Goal: Task Accomplishment & Management: Manage account settings

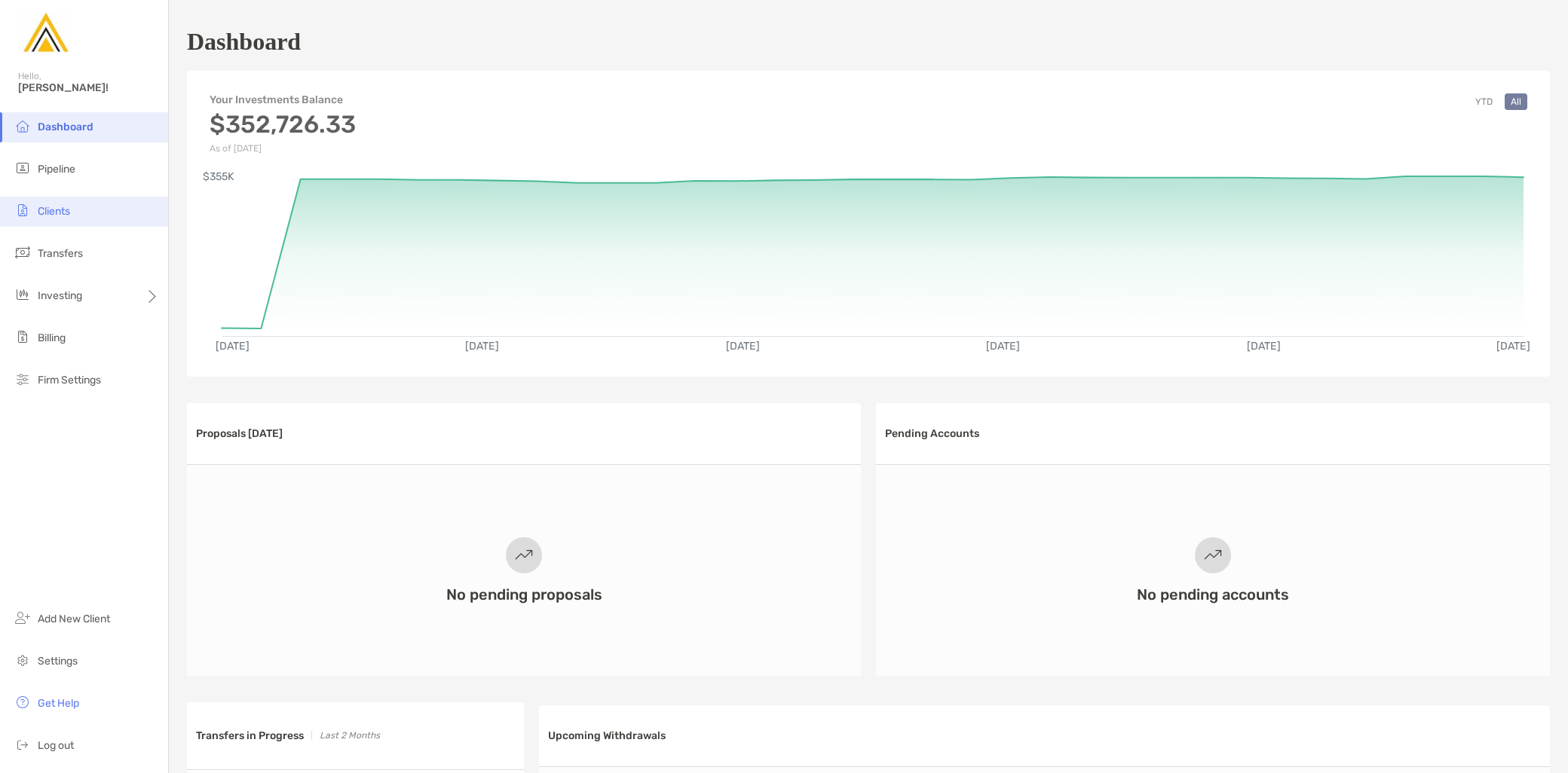
click at [87, 215] on li "Clients" at bounding box center [84, 212] width 168 height 30
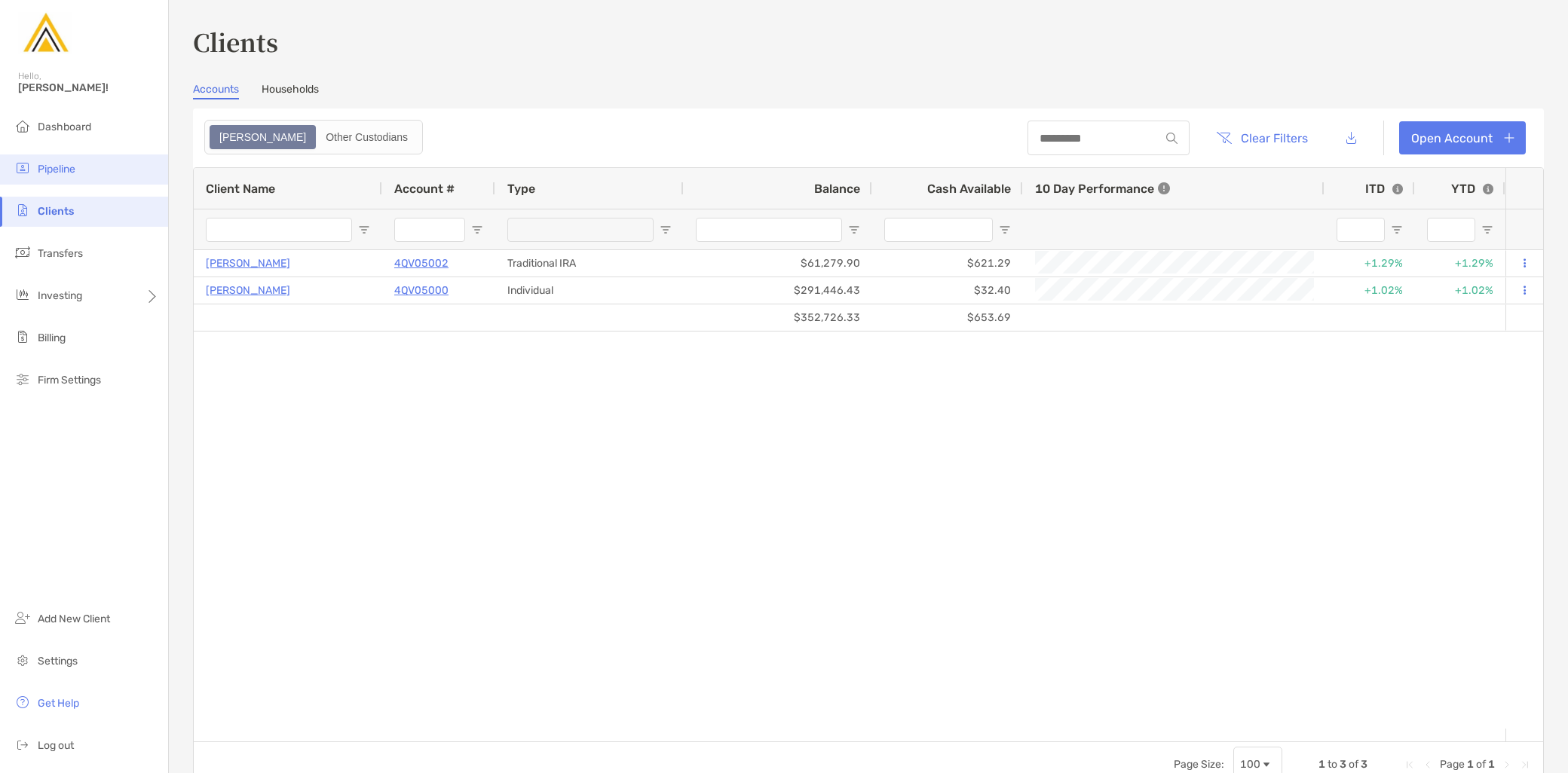
click at [88, 179] on li "Pipeline" at bounding box center [84, 170] width 168 height 30
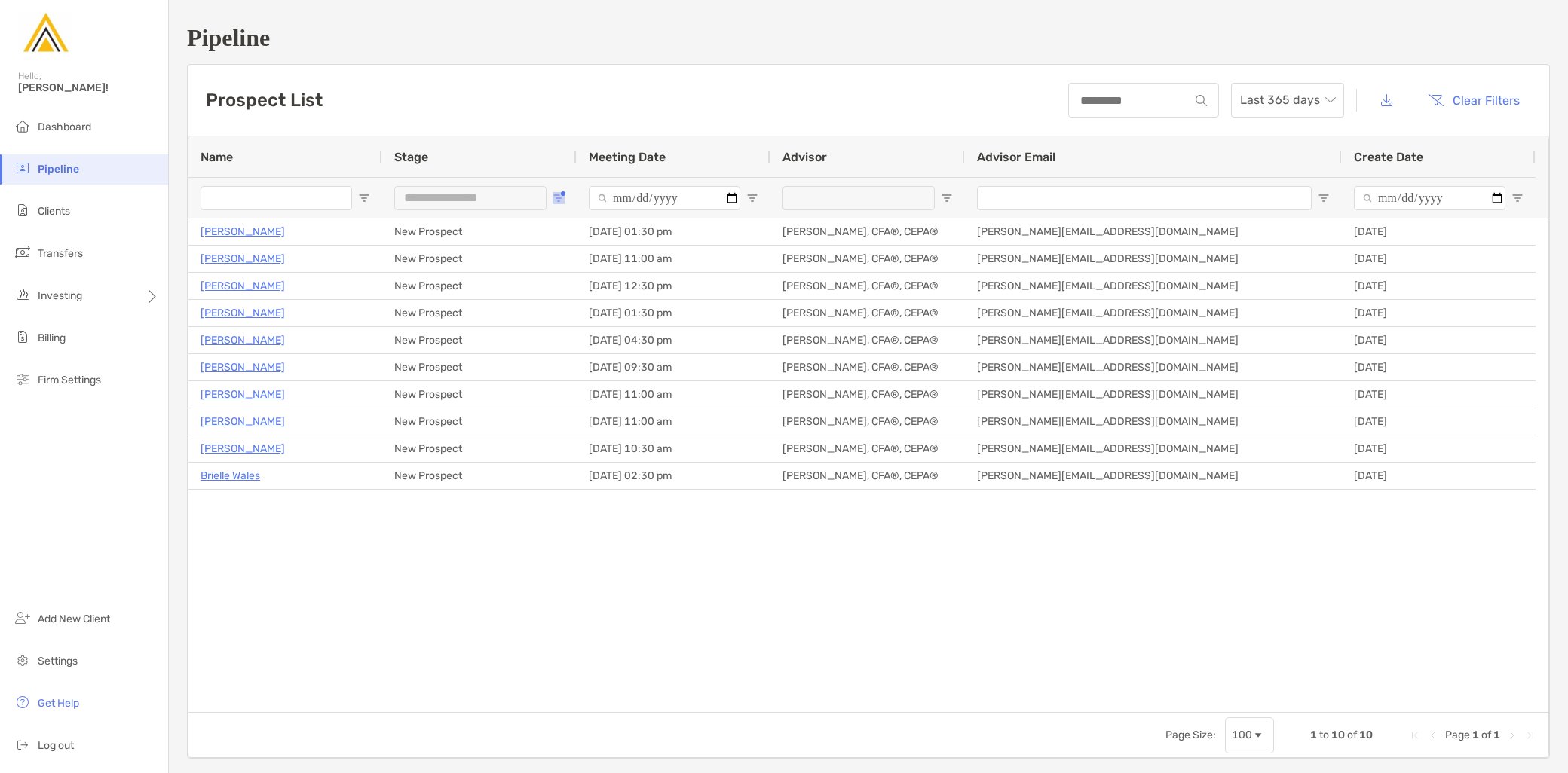
click at [564, 193] on button "Open Filter Menu" at bounding box center [559, 199] width 12 height 12
click at [601, 333] on div "Intro Call Complete" at bounding box center [641, 333] width 113 height 13
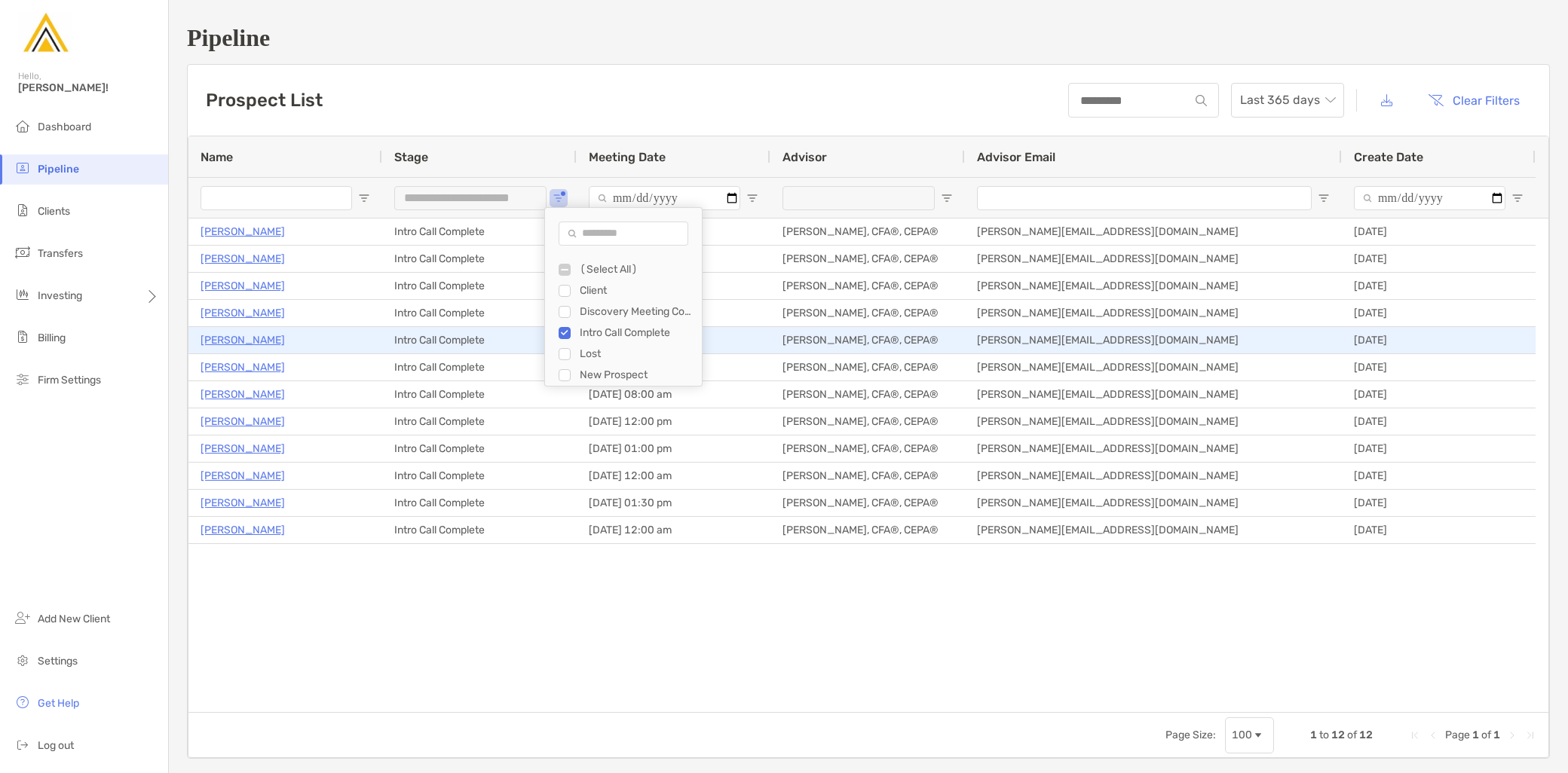
click at [250, 336] on p "Stephanie Meyer" at bounding box center [243, 341] width 84 height 19
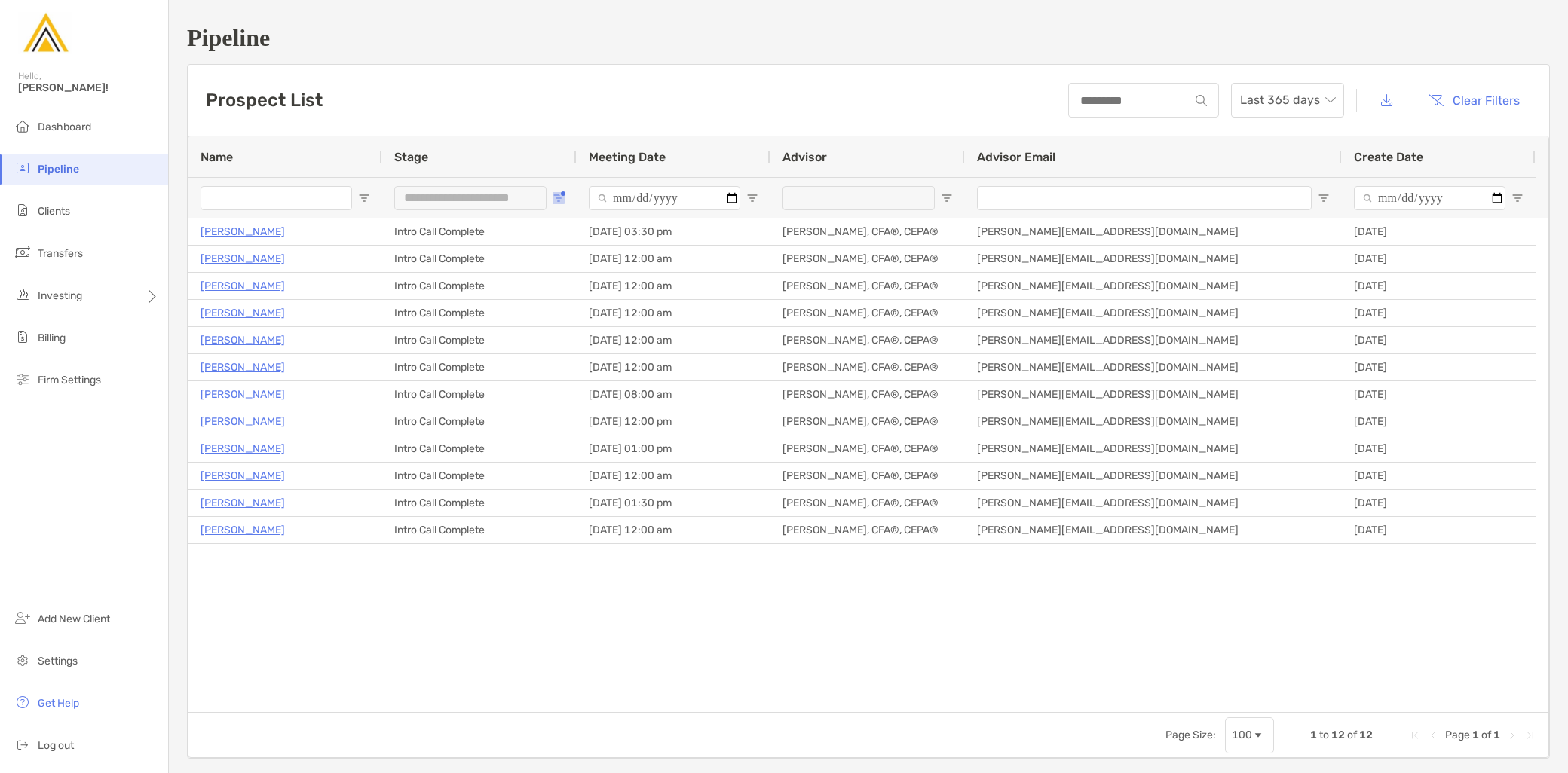
click at [561, 199] on span "Open Filter Menu" at bounding box center [559, 199] width 12 height 12
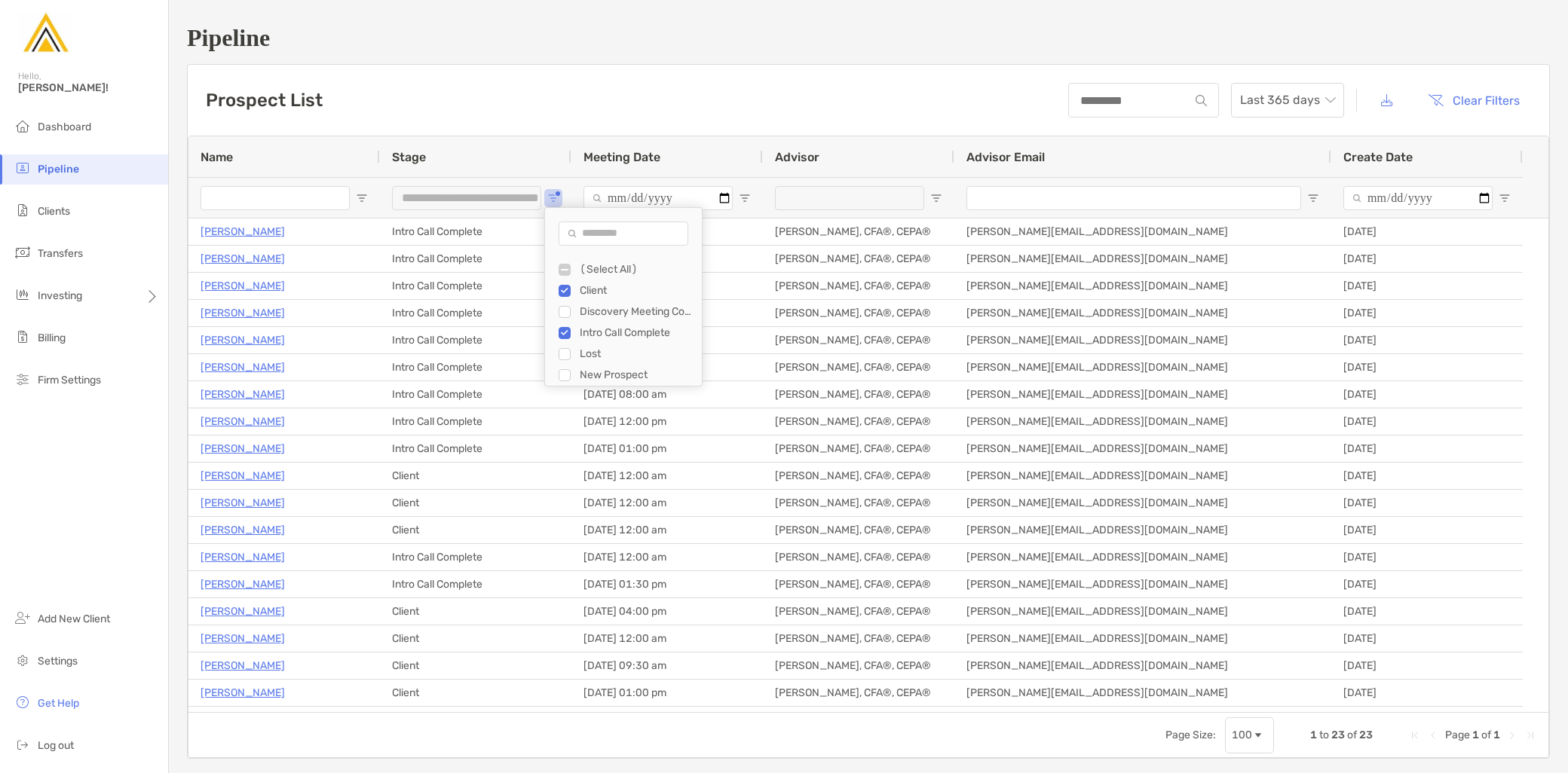
type input "**********"
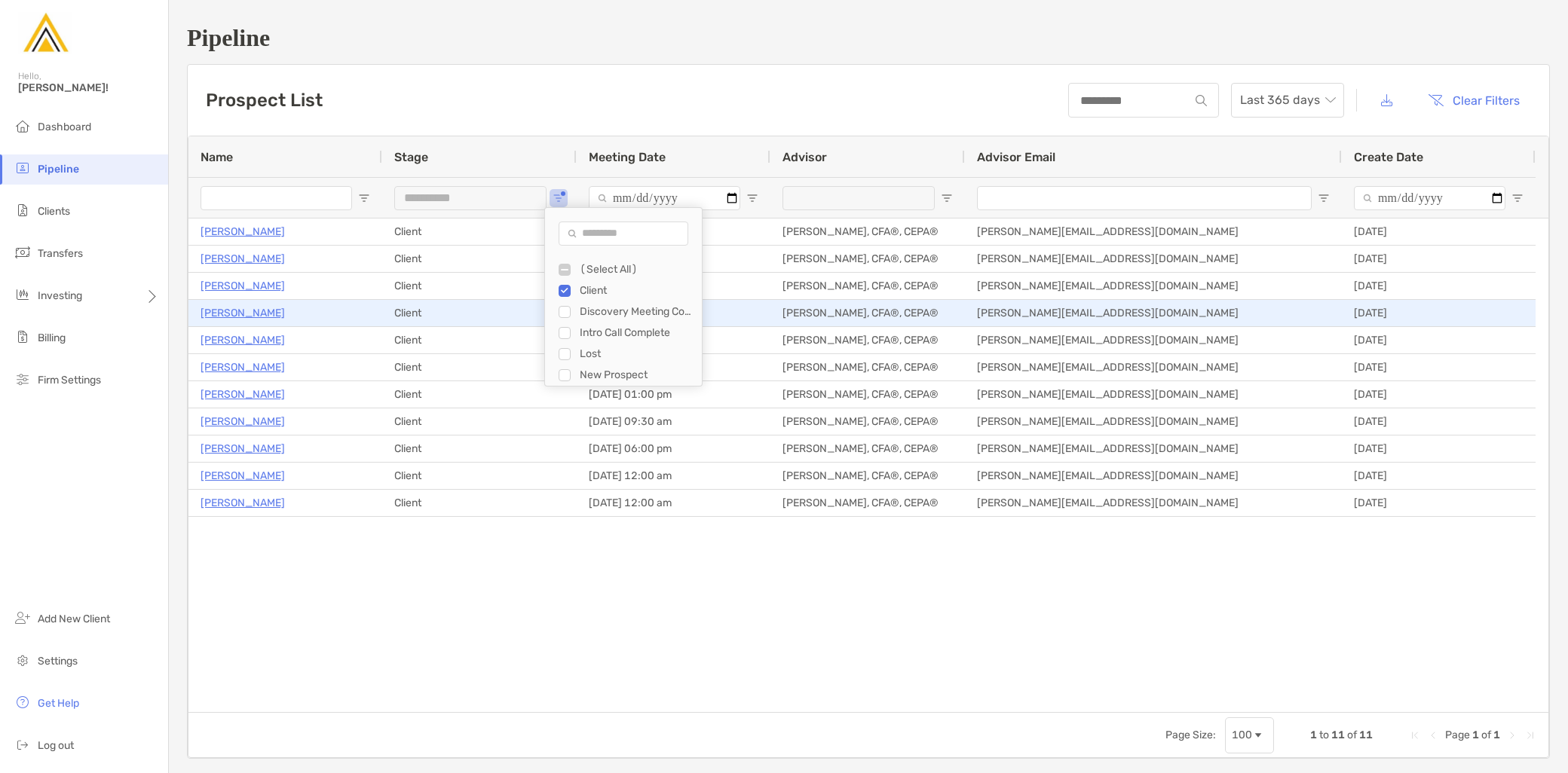
click at [251, 313] on p "Dariush Azimi" at bounding box center [243, 313] width 84 height 19
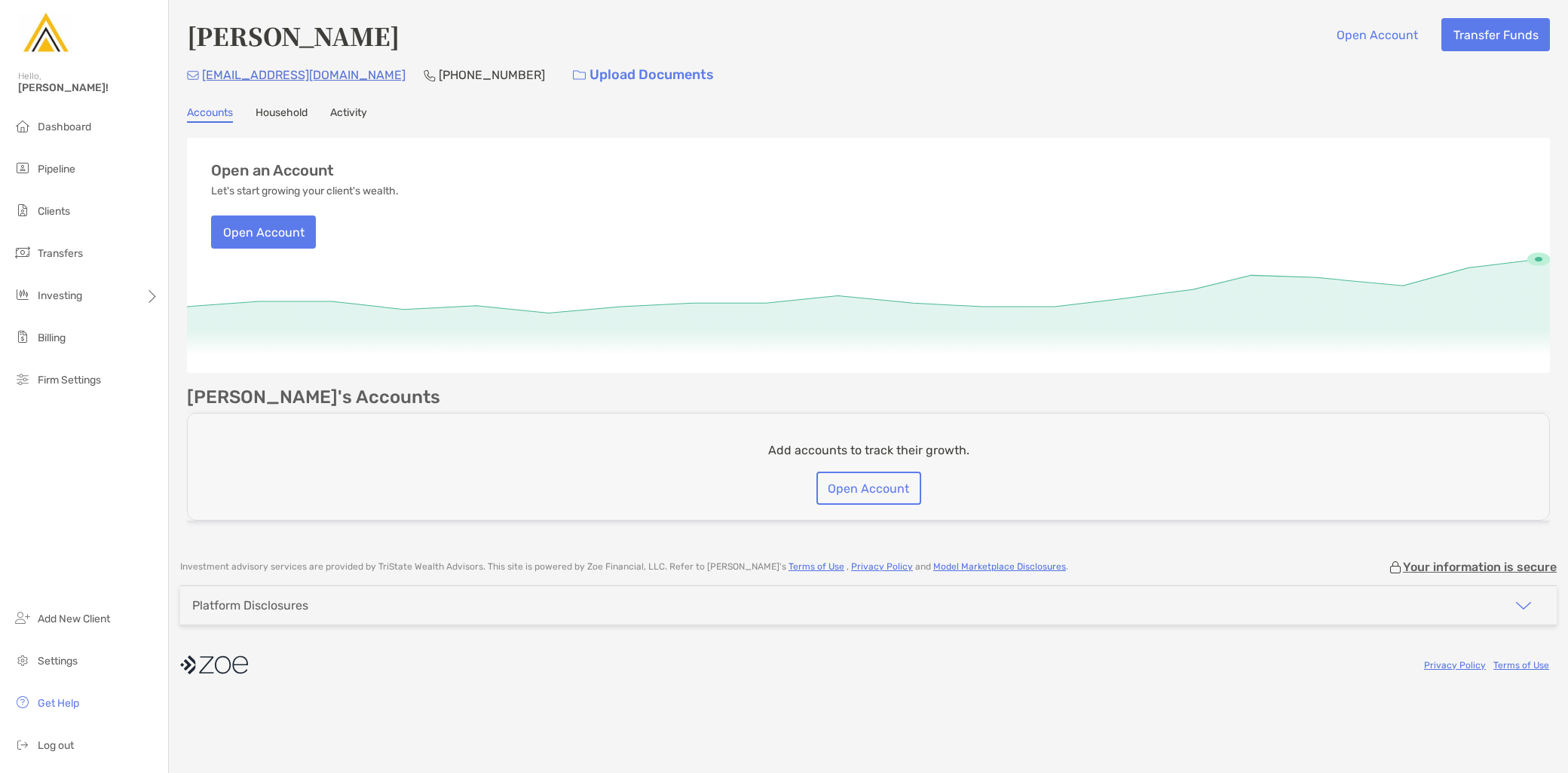
click at [344, 116] on link "Activity" at bounding box center [348, 114] width 37 height 17
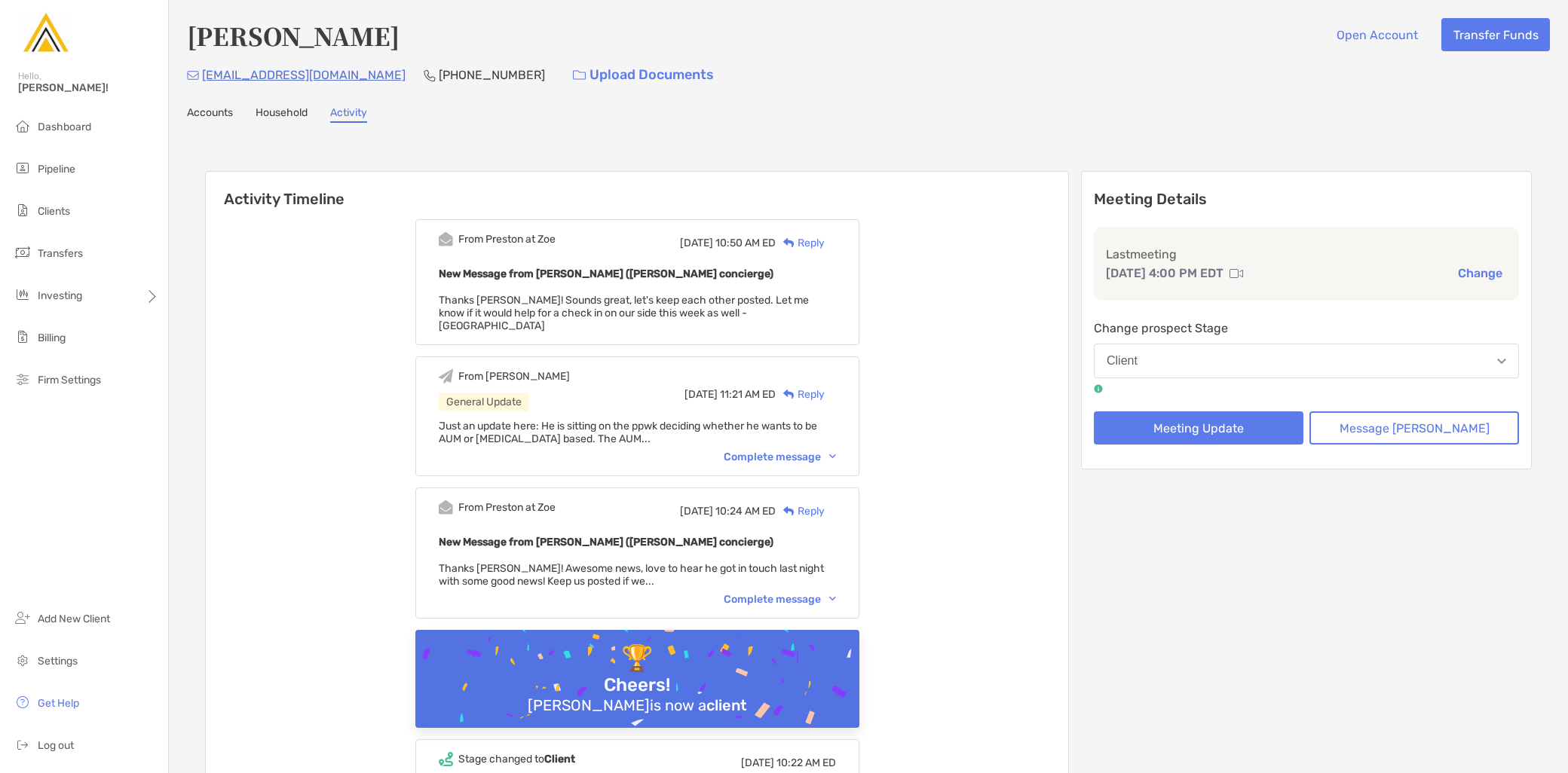
click at [1201, 352] on button "Client" at bounding box center [1306, 362] width 425 height 35
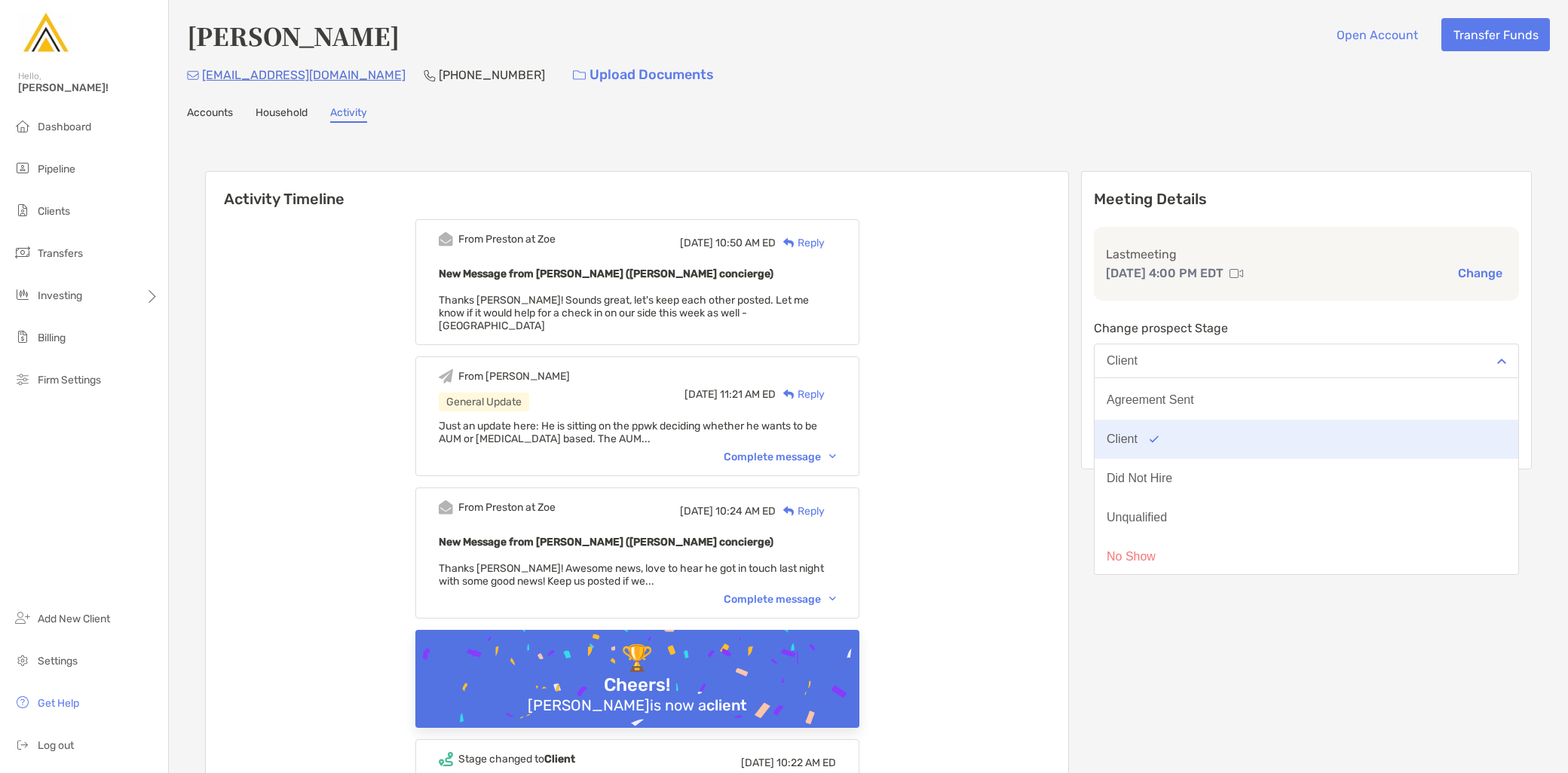
scroll to position [116, 0]
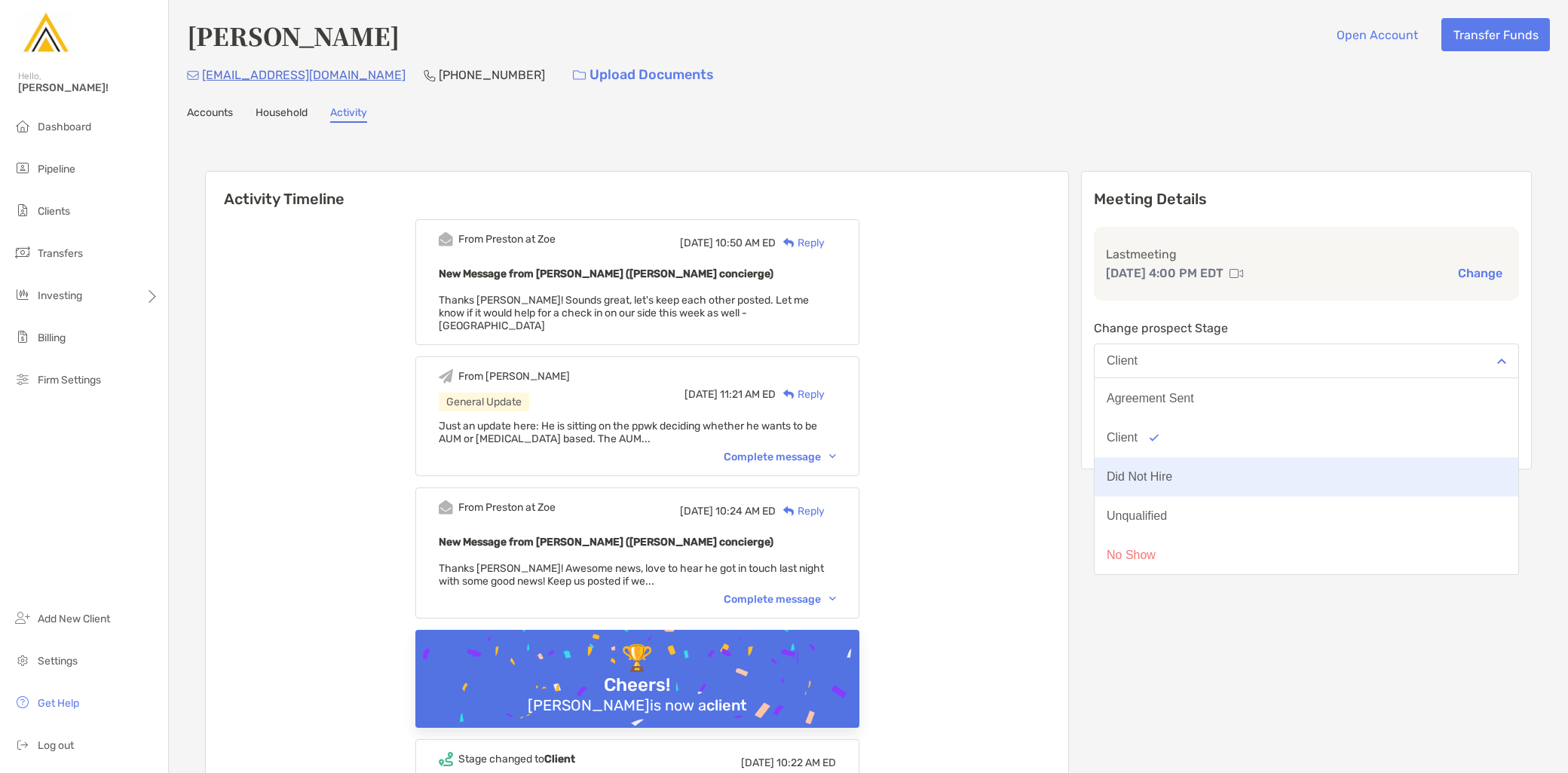
click at [1226, 479] on button "Did Not Hire" at bounding box center [1306, 477] width 424 height 39
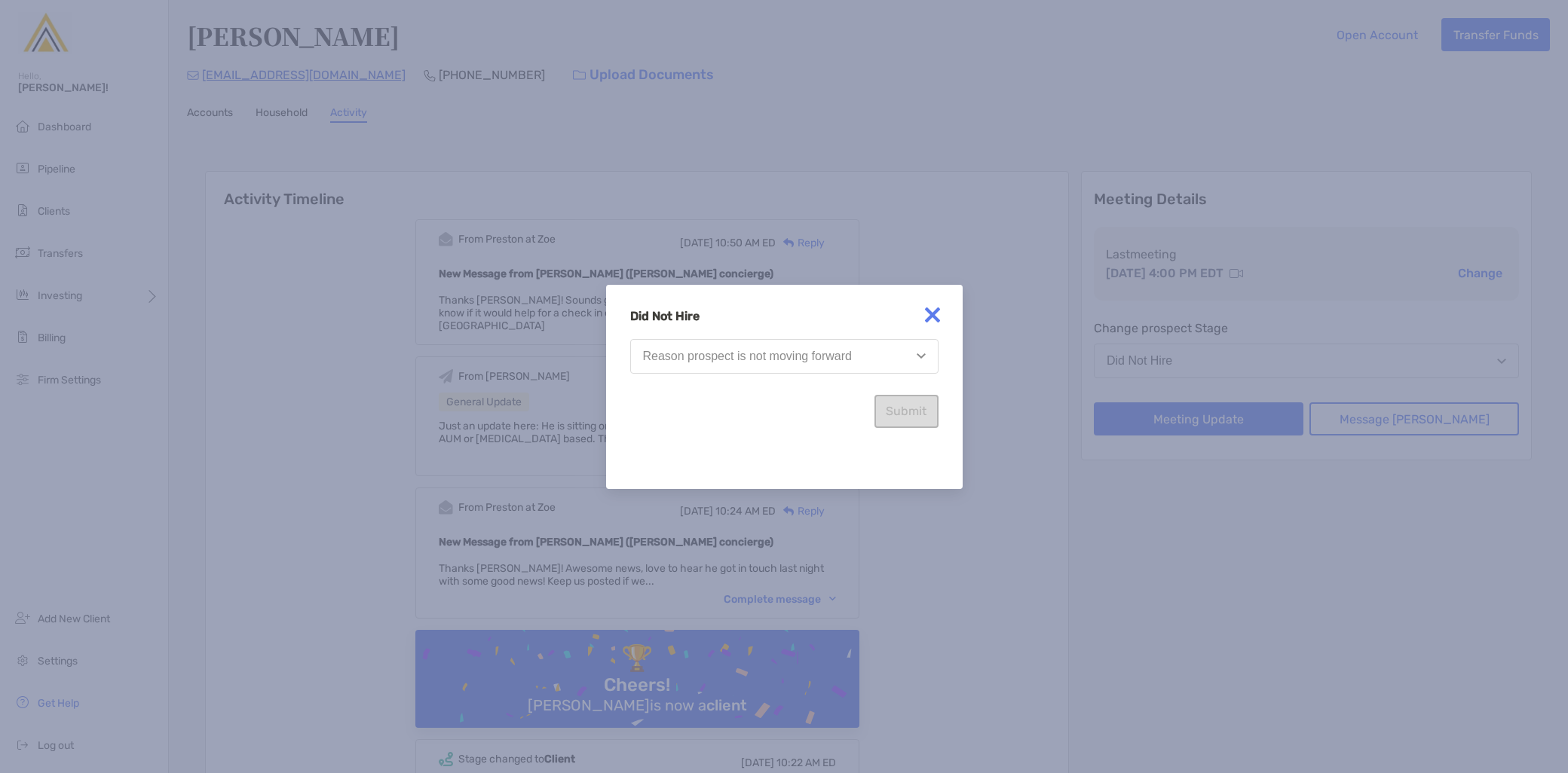
click at [742, 352] on div "Reason prospect is not moving forward" at bounding box center [747, 356] width 208 height 13
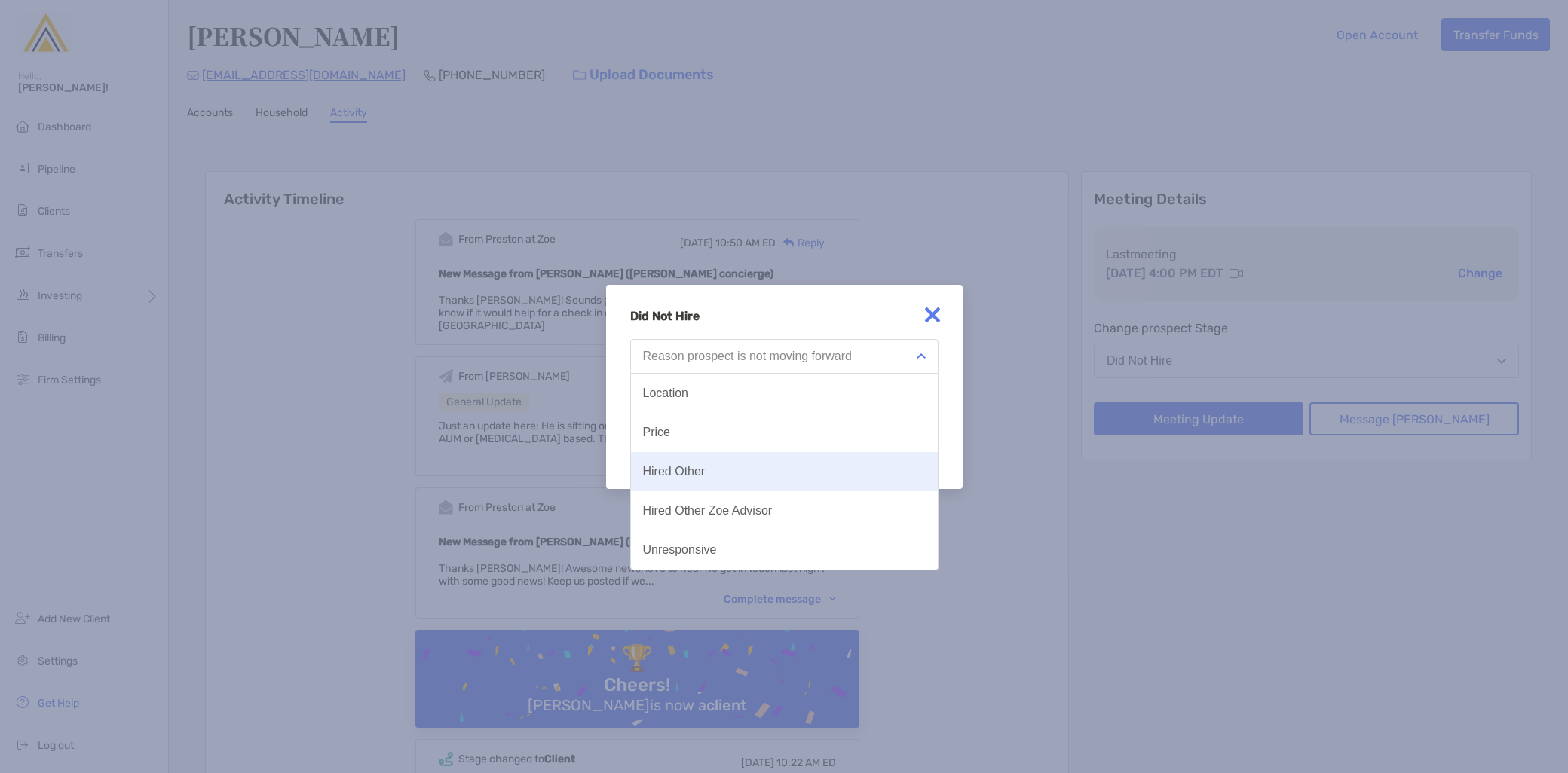
click at [755, 477] on button "Hired Other" at bounding box center [784, 472] width 306 height 39
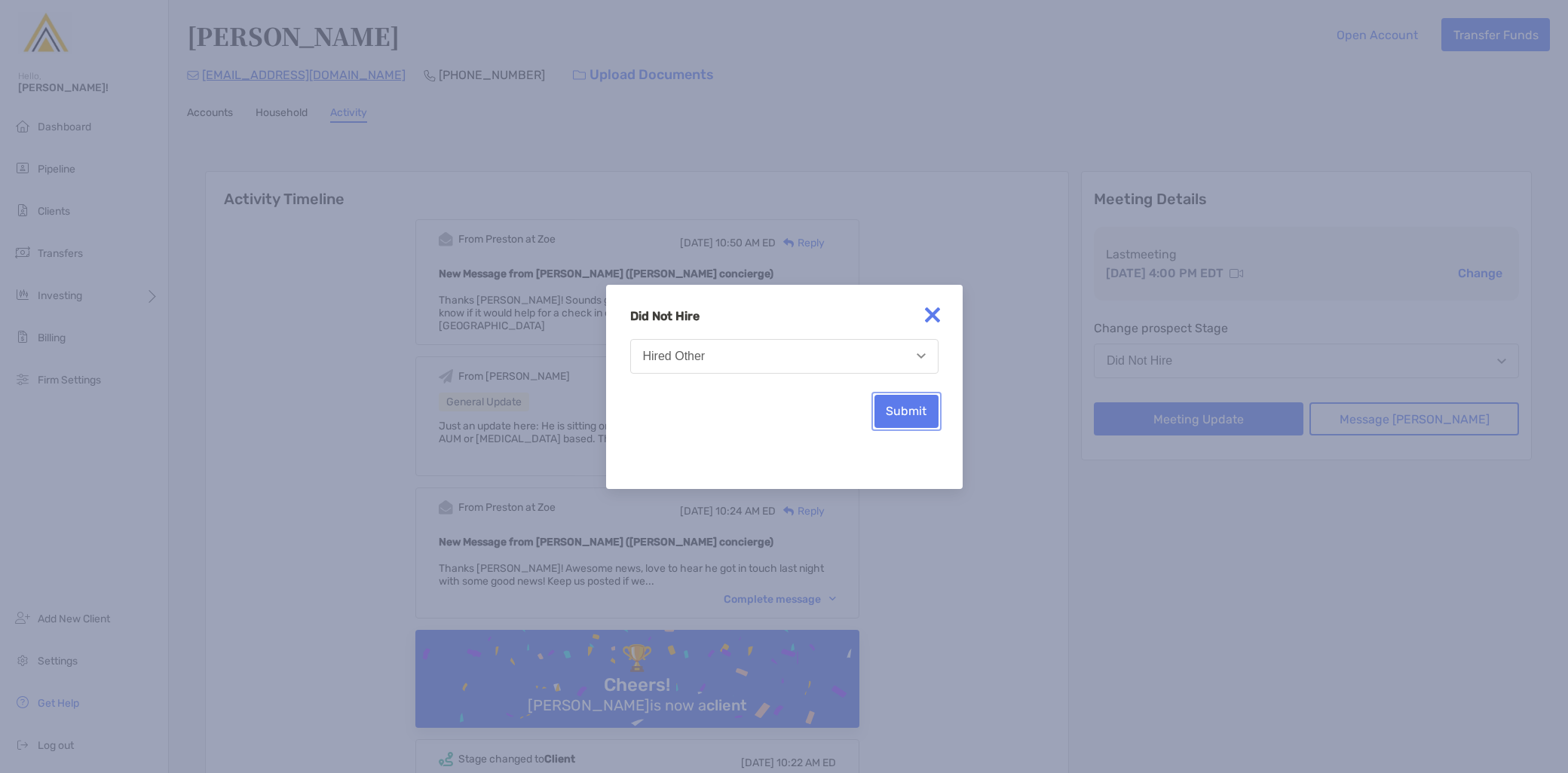
click at [912, 416] on button "Submit" at bounding box center [906, 411] width 64 height 33
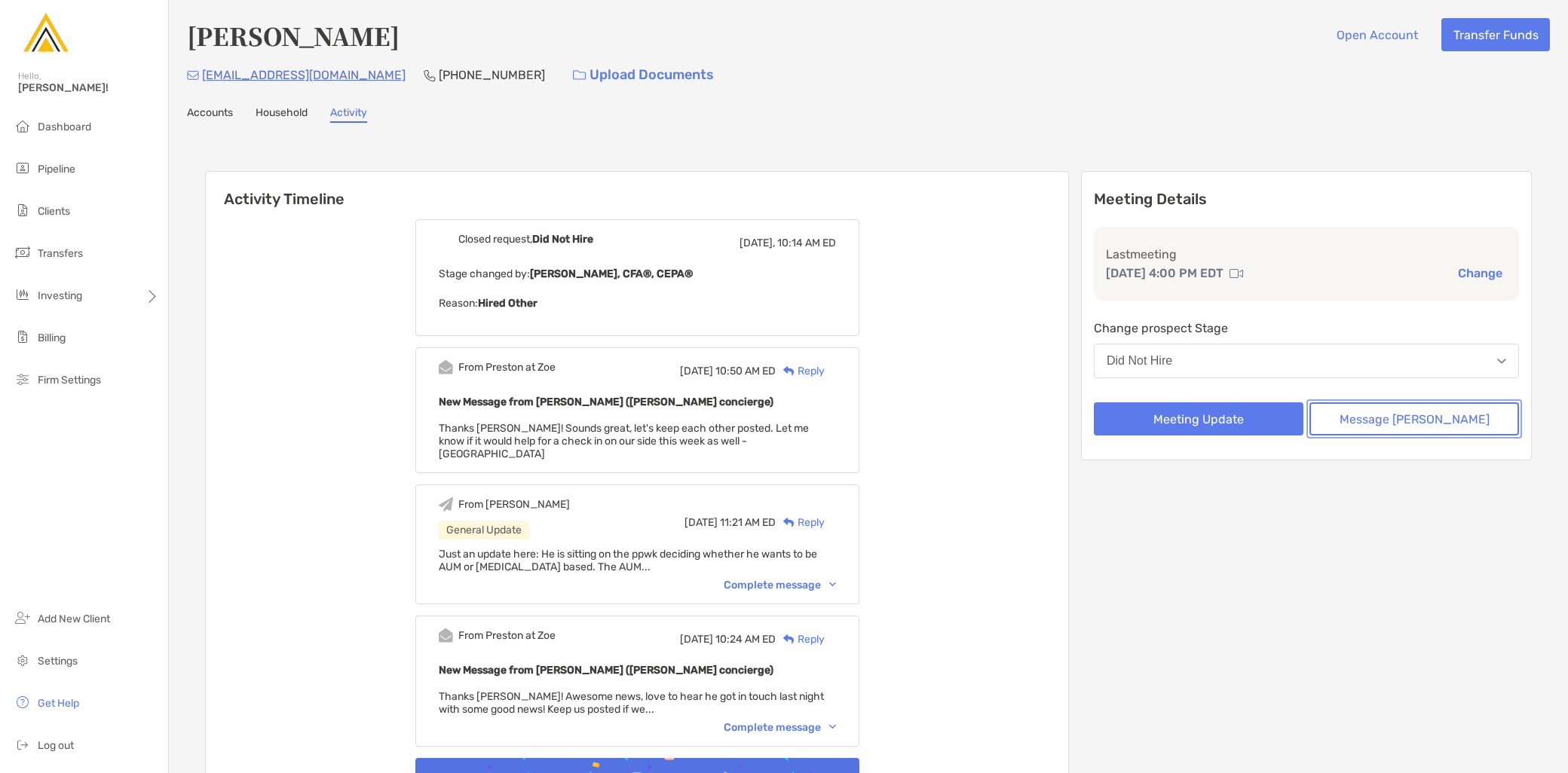
click at [1410, 425] on button "Message [PERSON_NAME]" at bounding box center [1414, 419] width 209 height 33
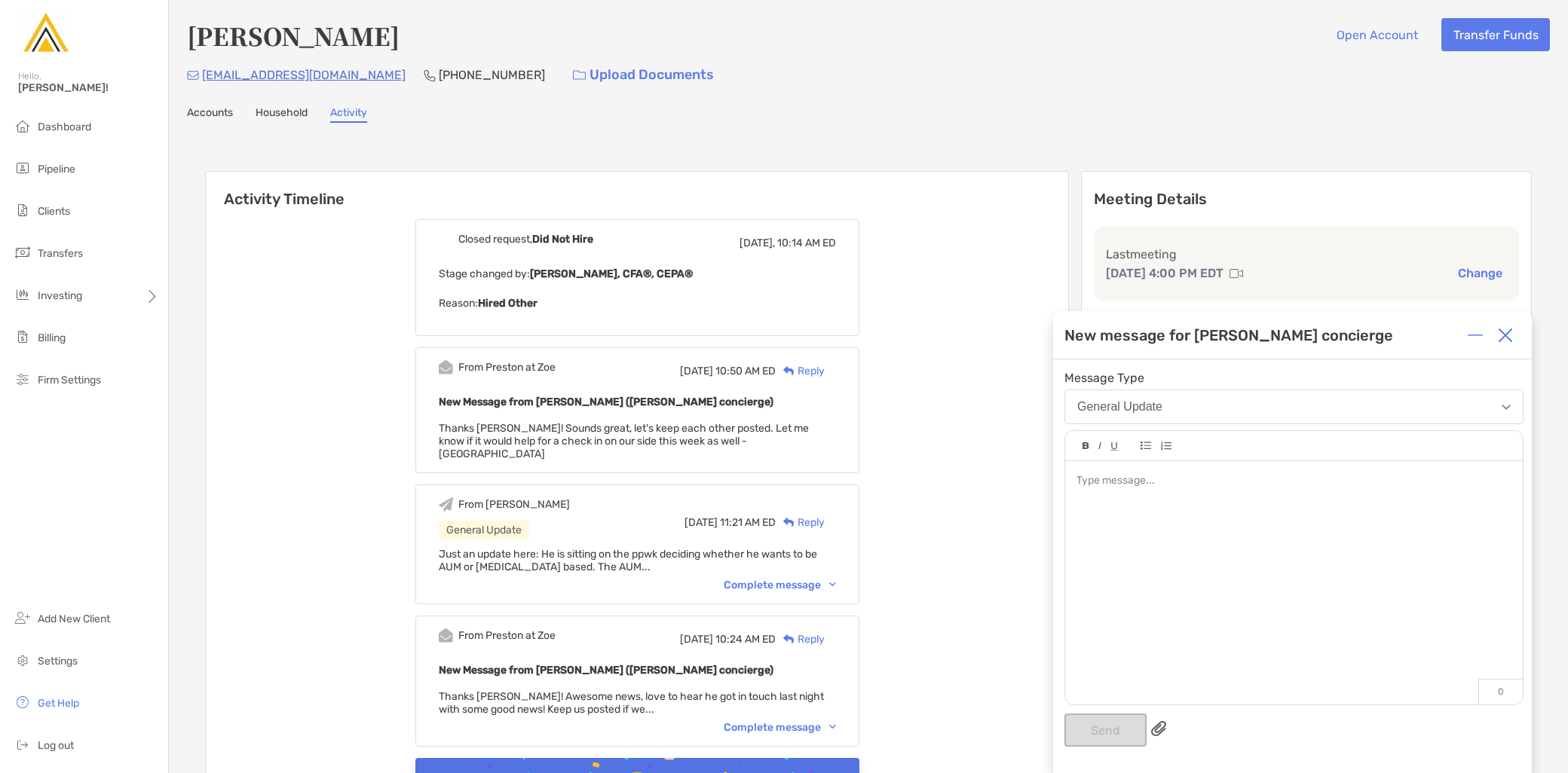
click at [1221, 507] on div at bounding box center [1294, 575] width 458 height 228
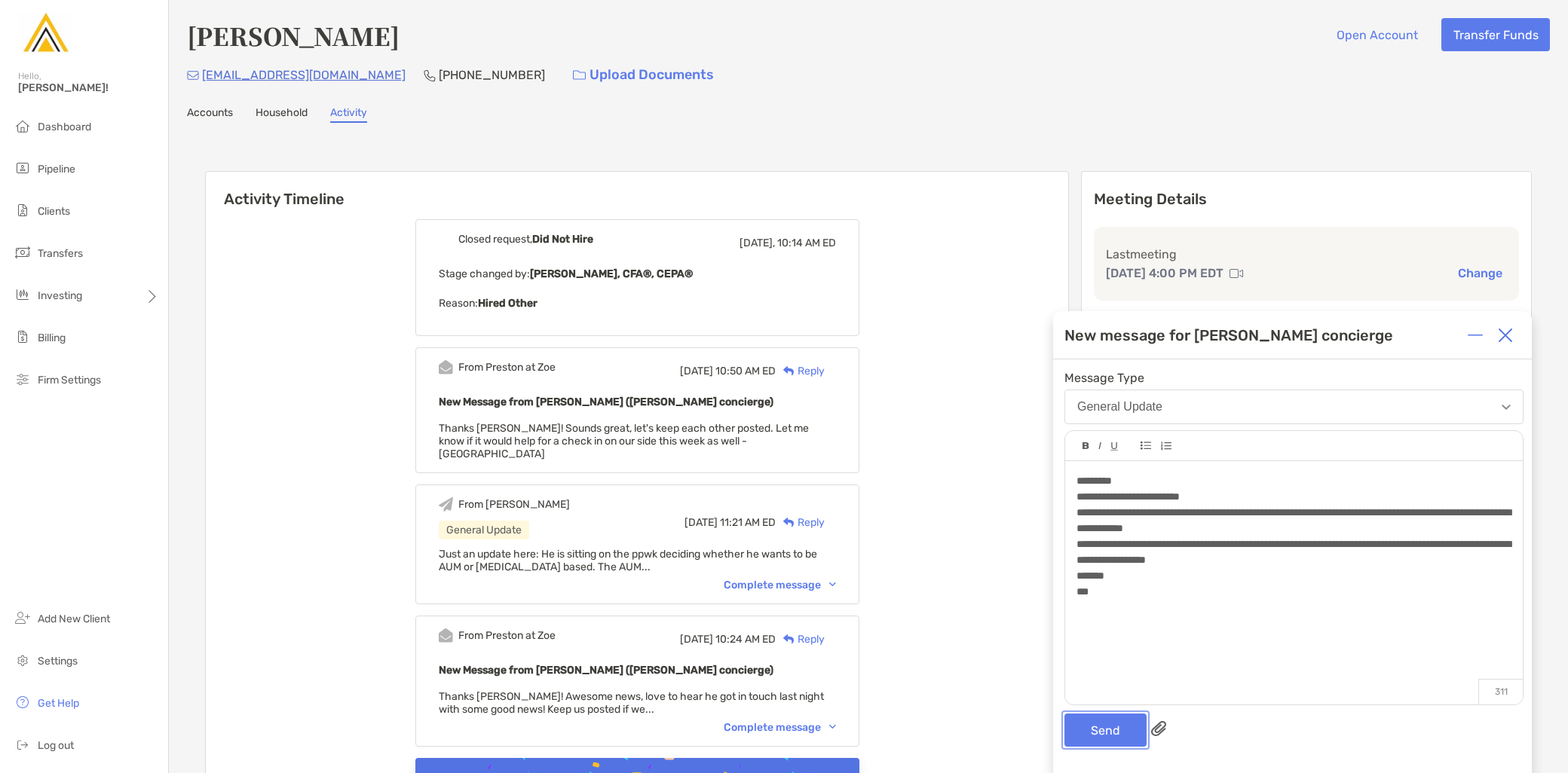
click at [1120, 733] on button "Send" at bounding box center [1106, 730] width 82 height 33
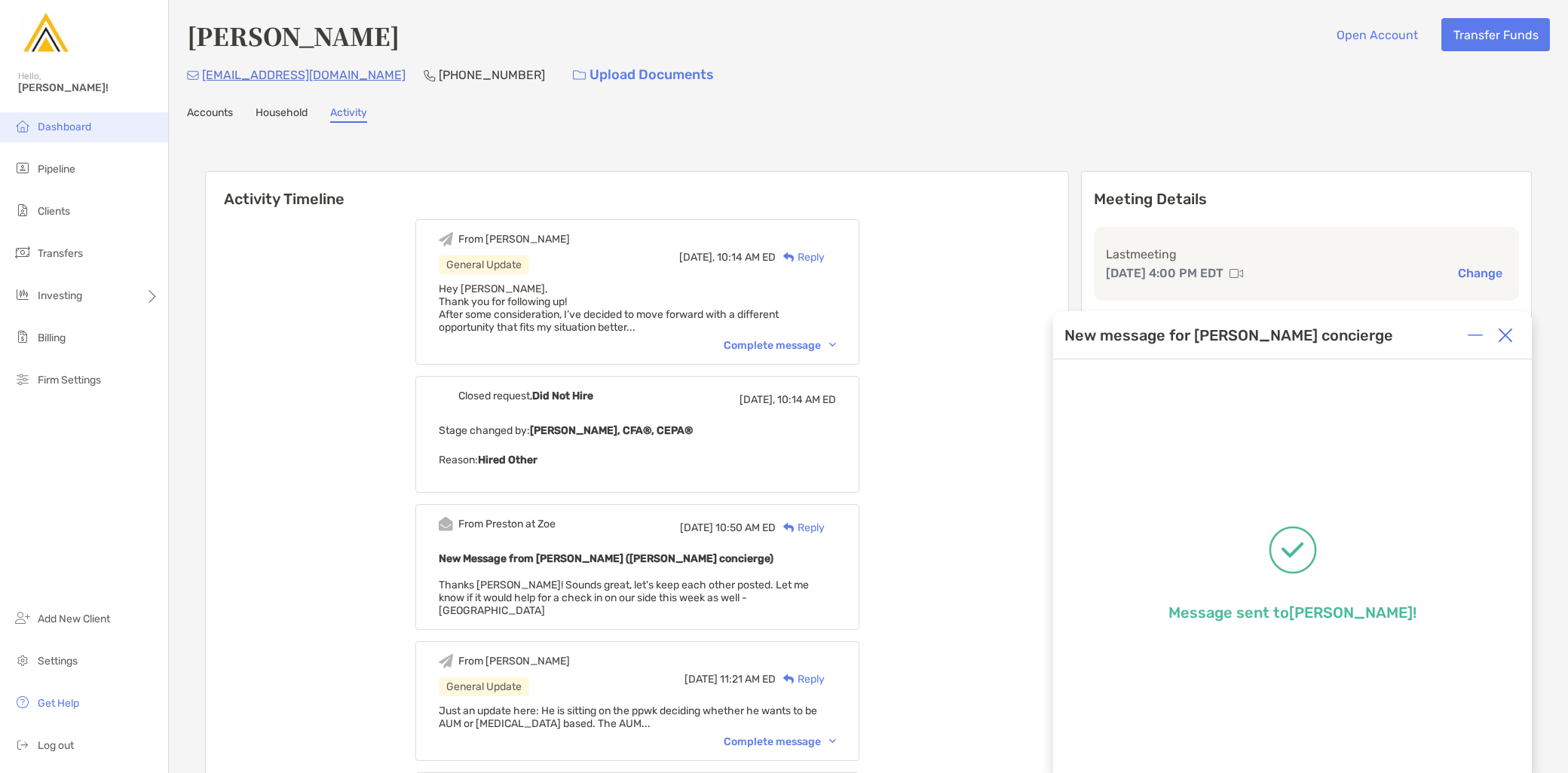
click at [58, 116] on li "Dashboard" at bounding box center [84, 127] width 168 height 30
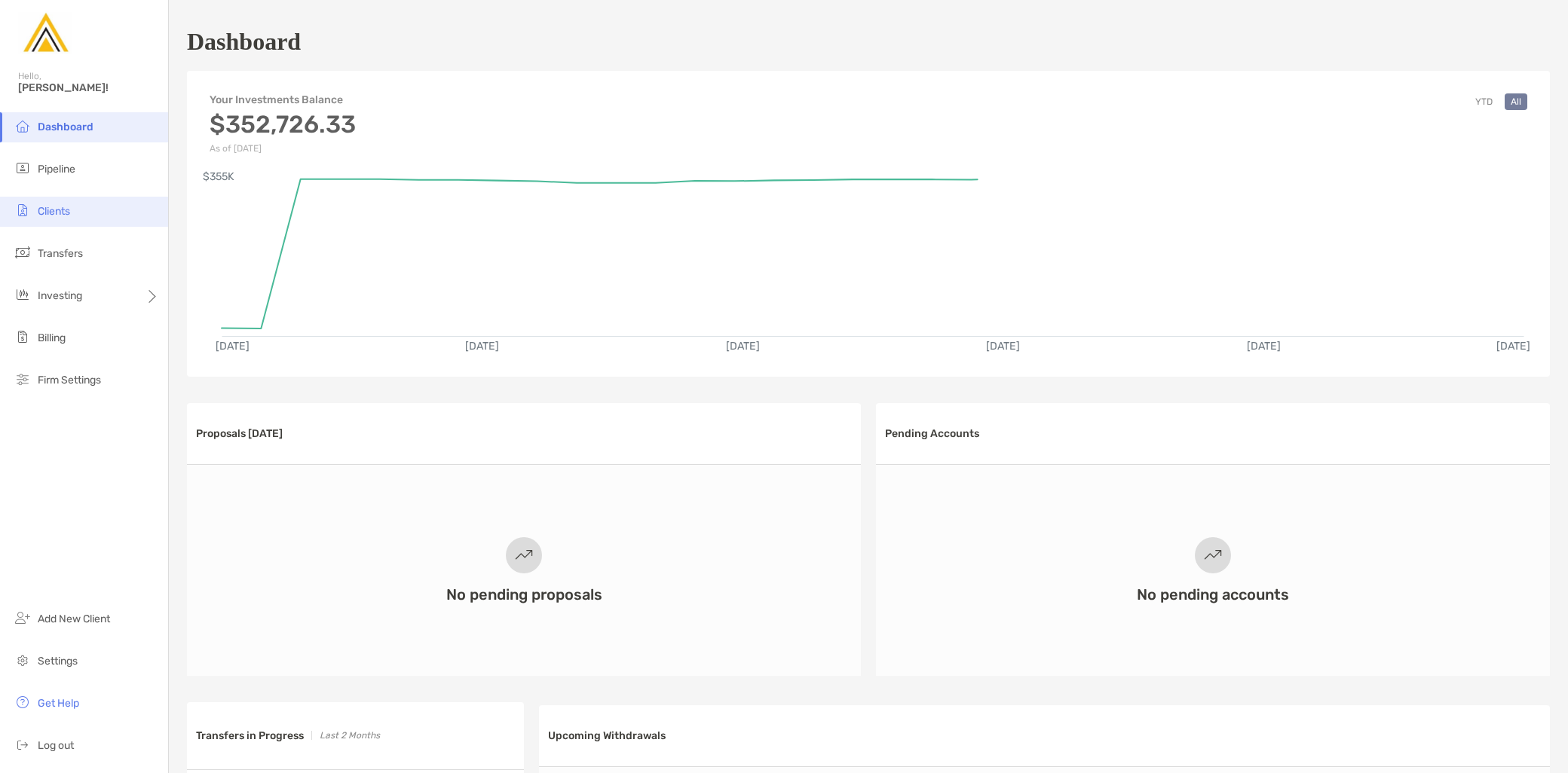
click at [75, 212] on li "Clients" at bounding box center [84, 212] width 168 height 30
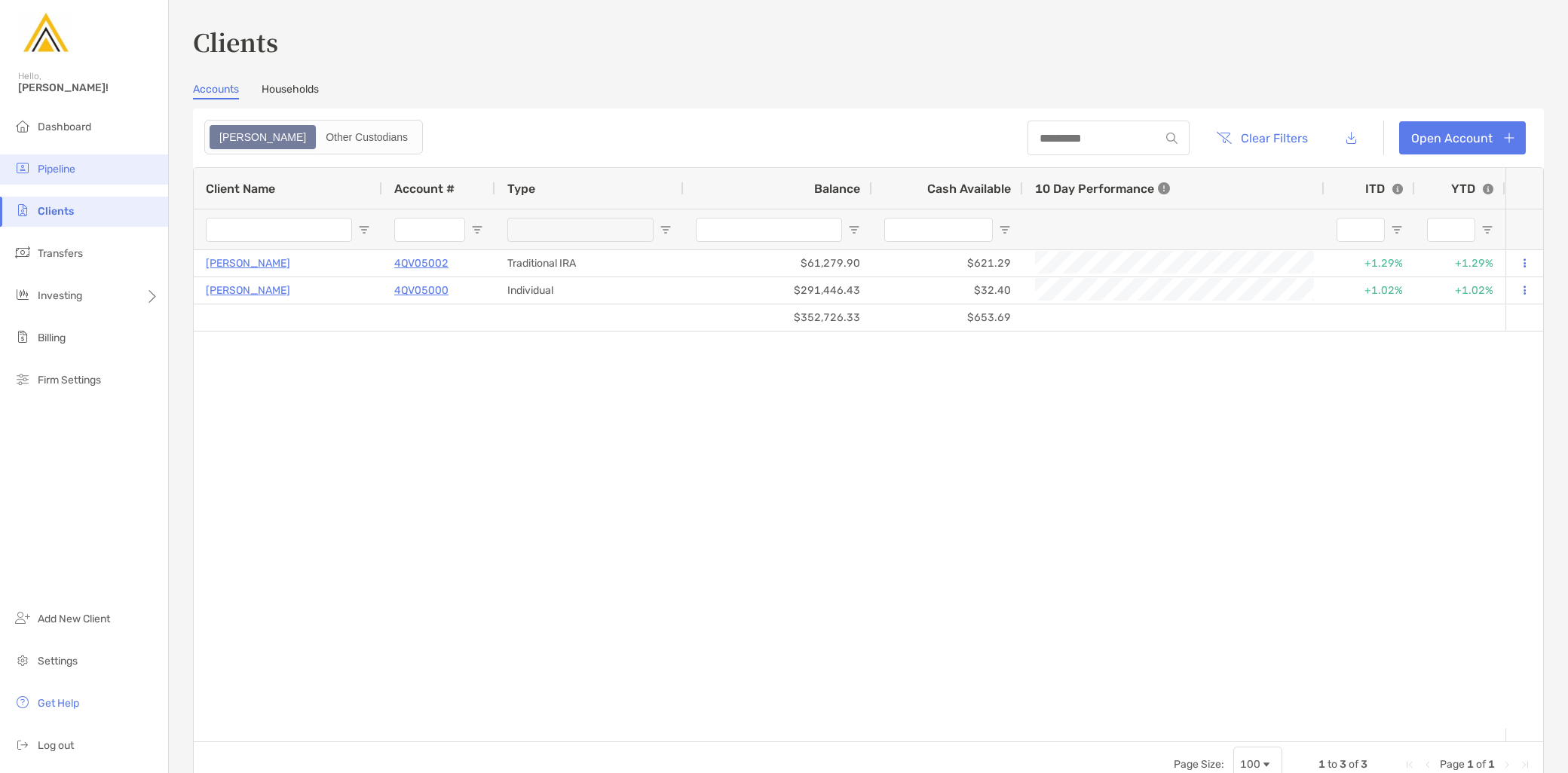
click at [78, 172] on li "Pipeline" at bounding box center [84, 170] width 168 height 30
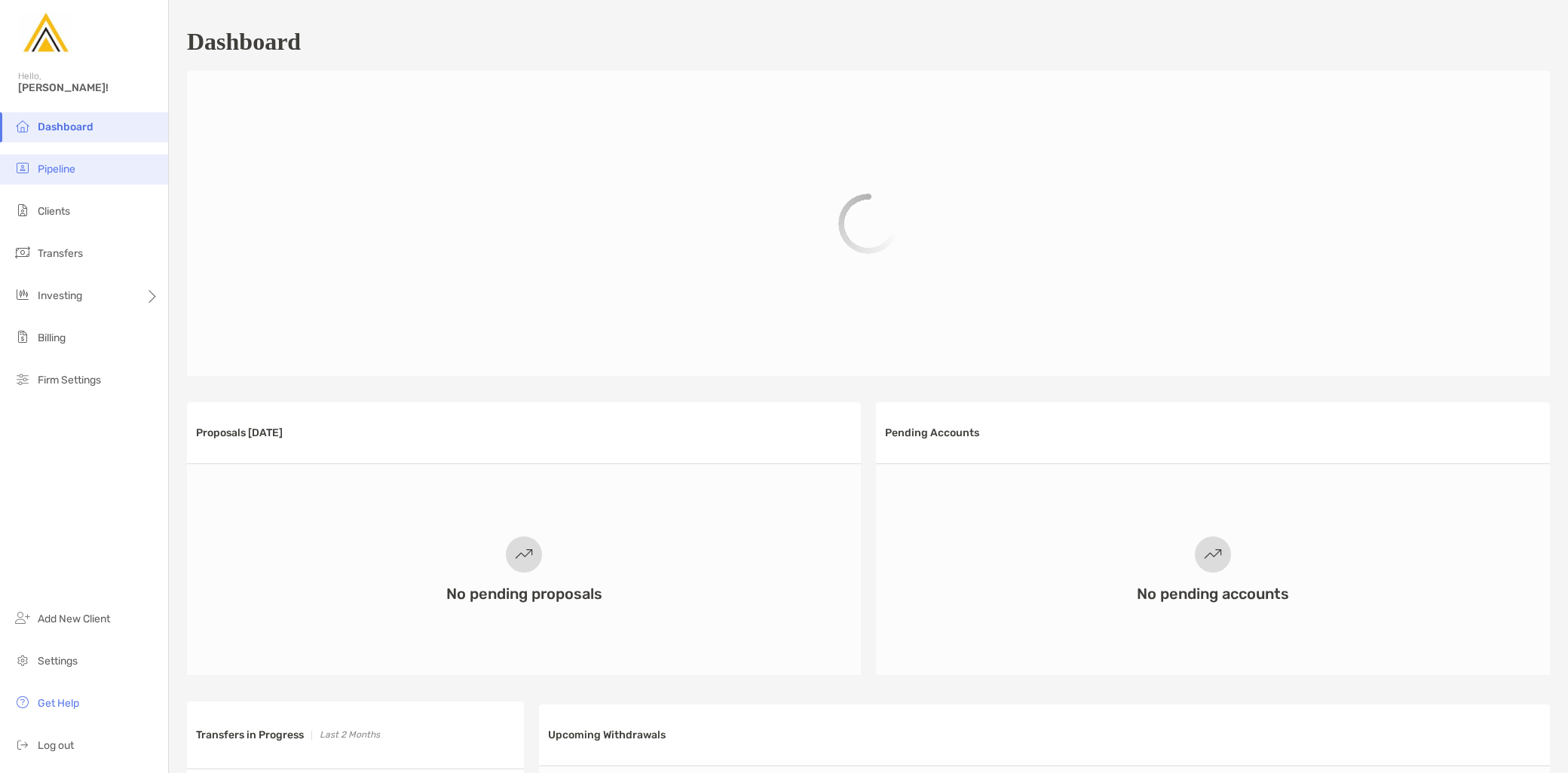
click at [78, 169] on li "Pipeline" at bounding box center [84, 170] width 168 height 30
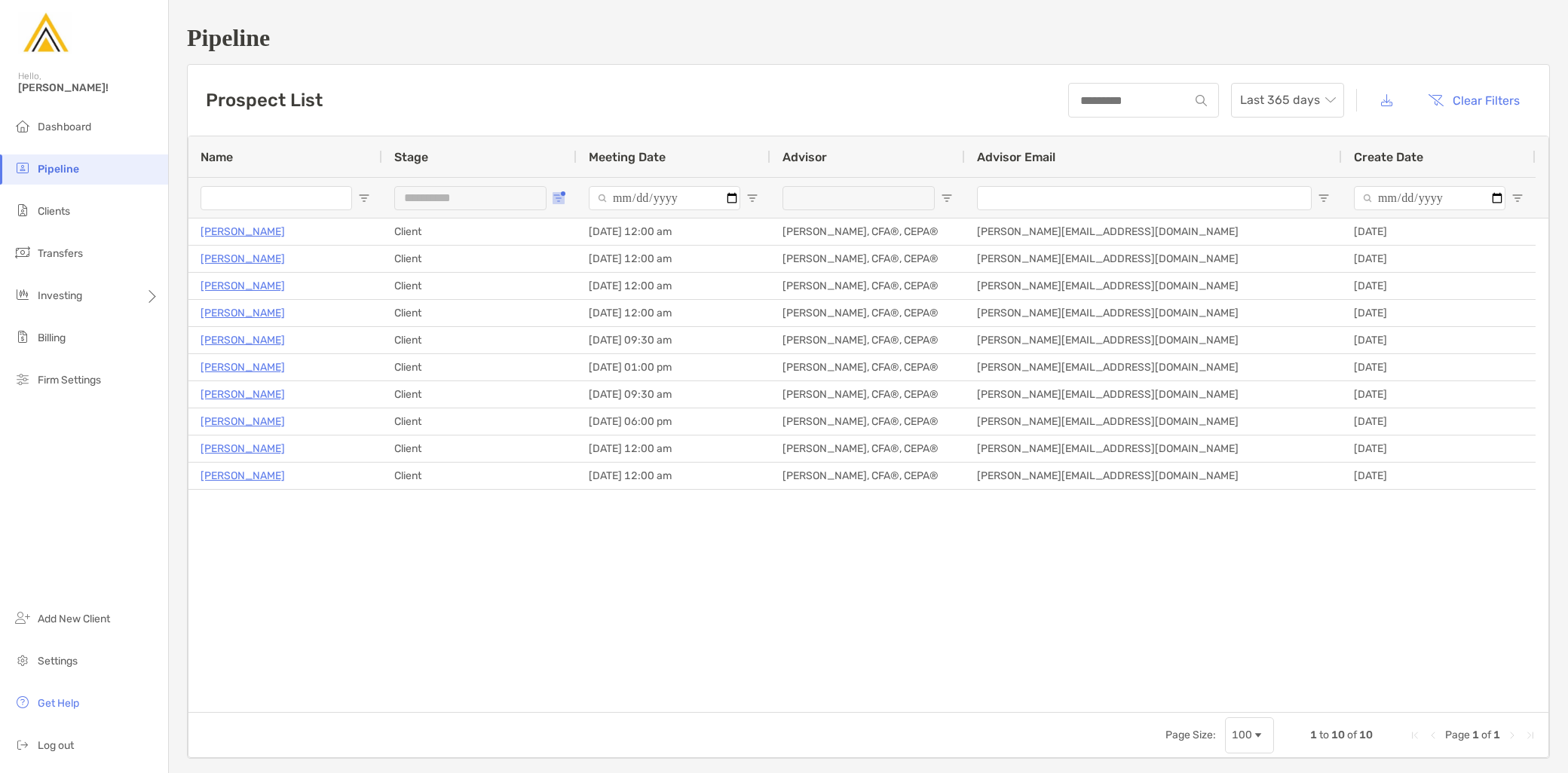
click at [561, 194] on button "Open Filter Menu" at bounding box center [559, 199] width 12 height 12
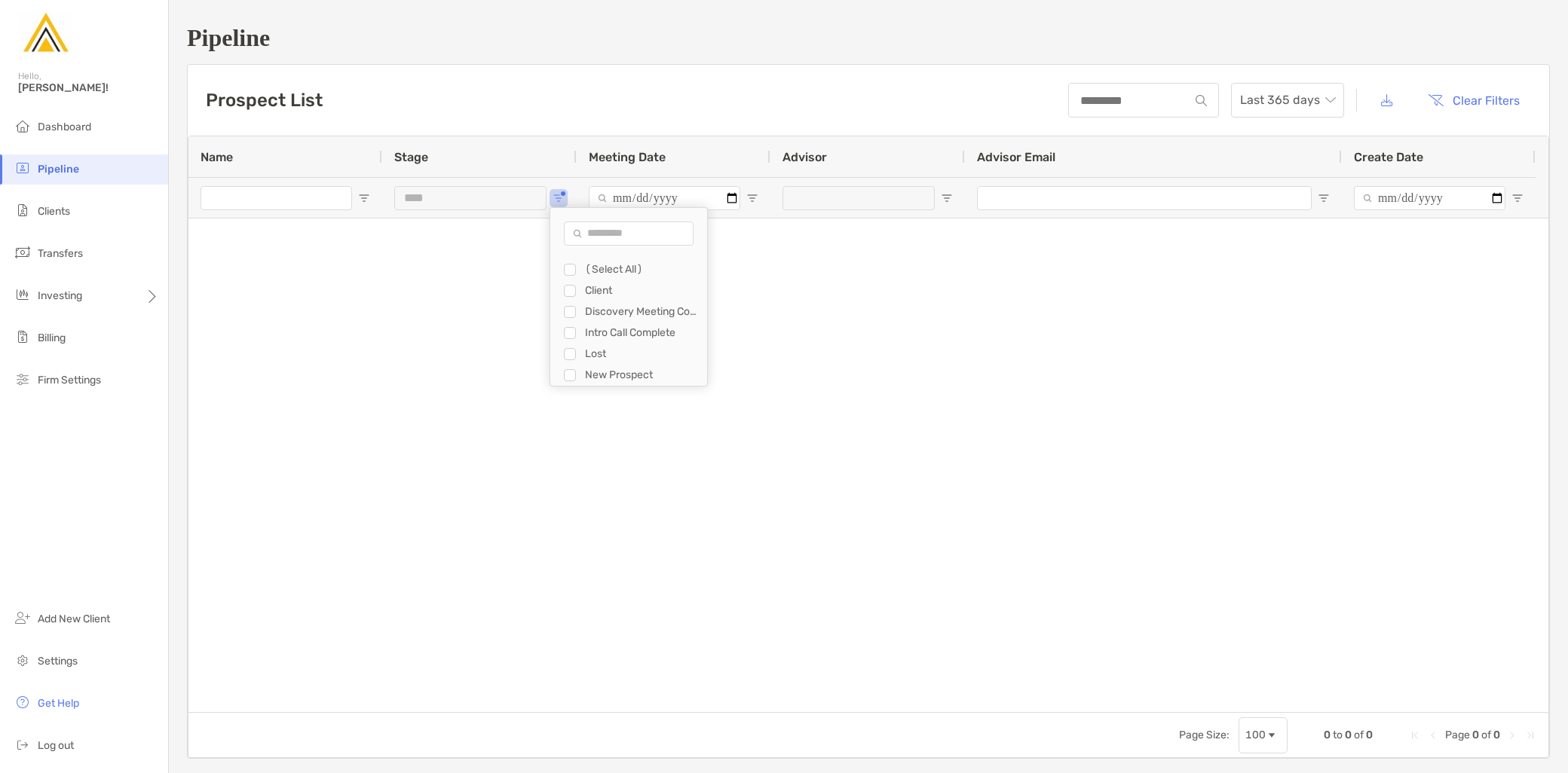
type input "**********"
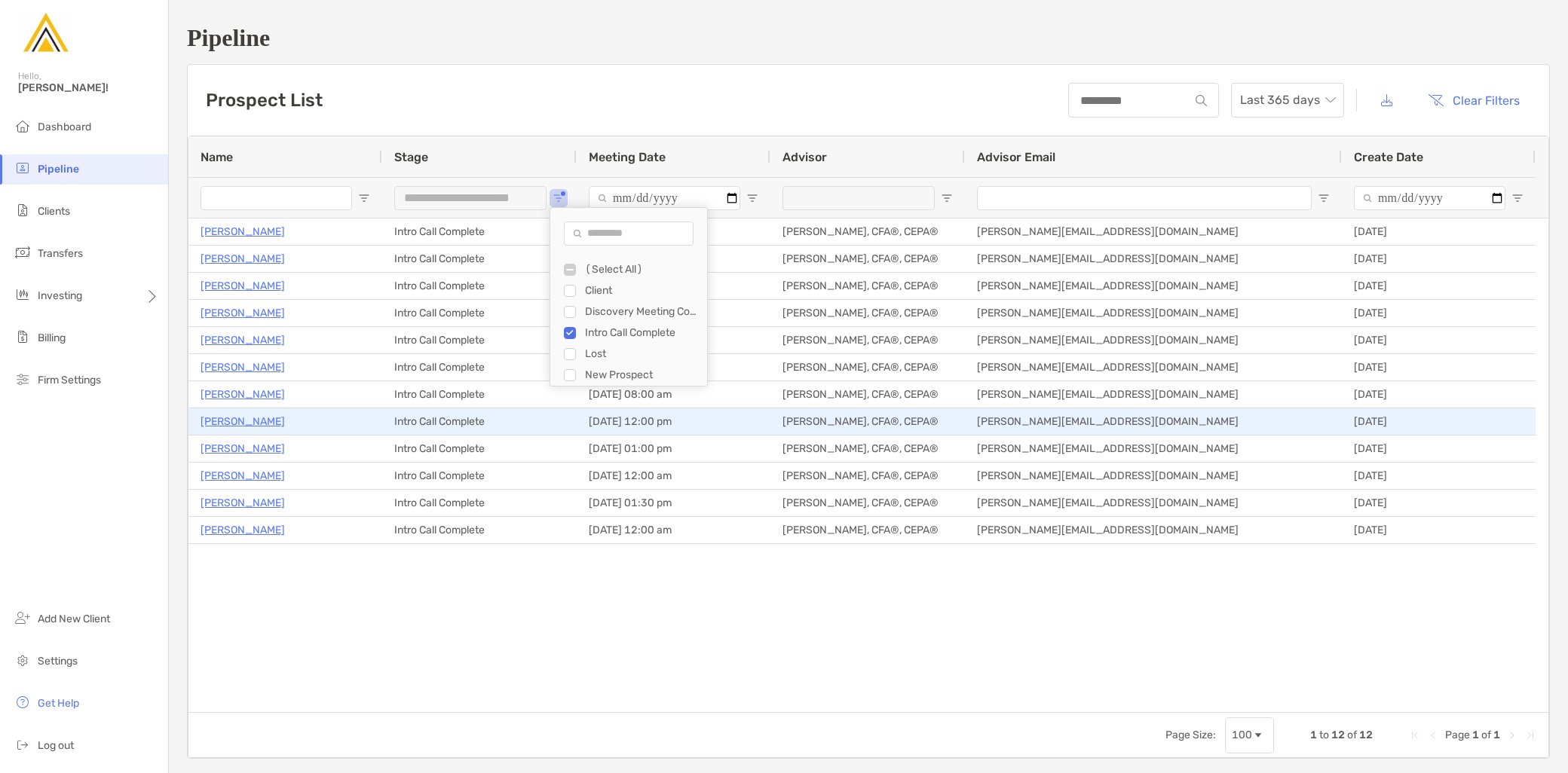
click at [236, 419] on p "David Sivin" at bounding box center [243, 422] width 84 height 19
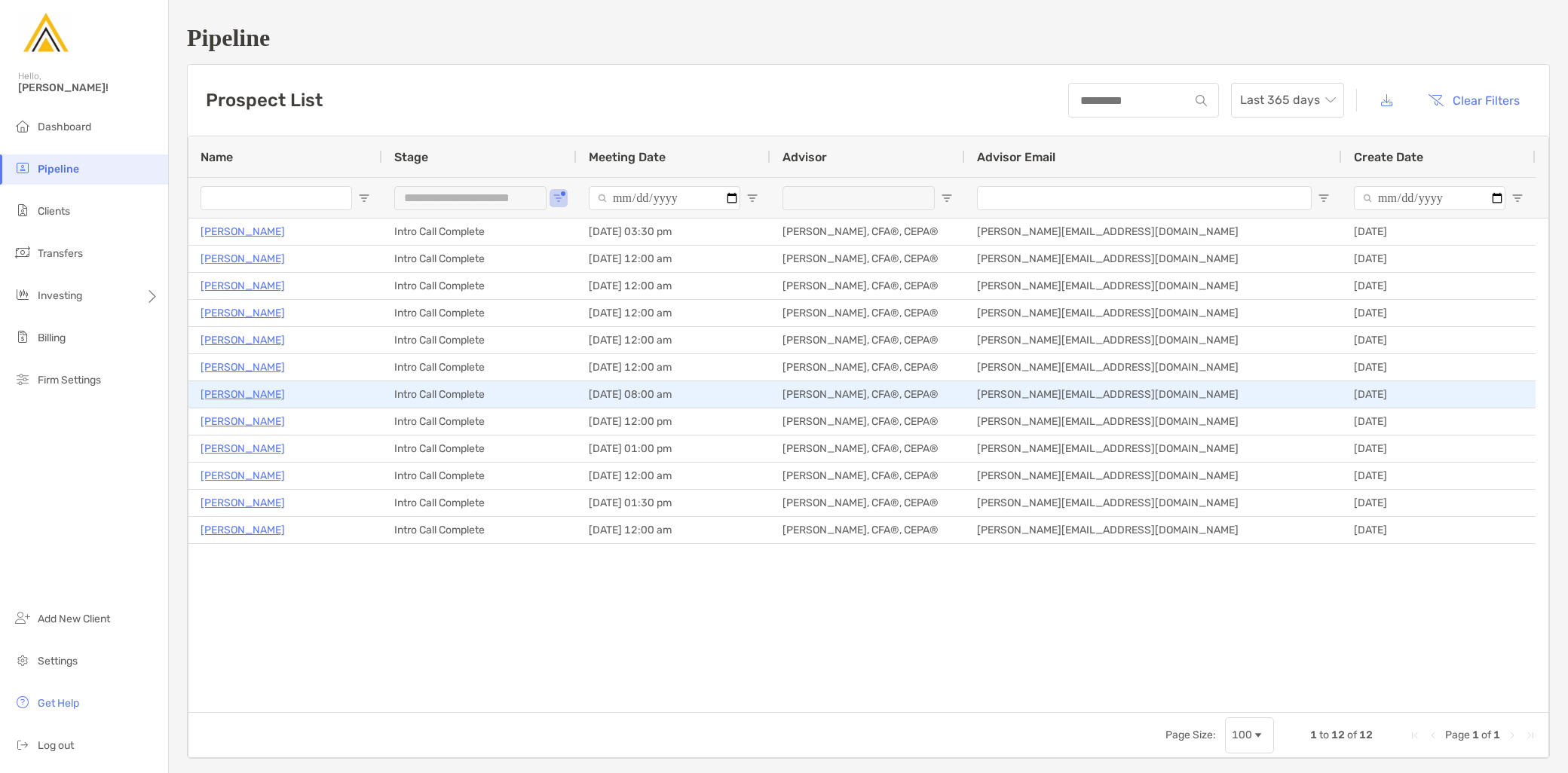
click at [224, 393] on p "[PERSON_NAME]" at bounding box center [243, 395] width 84 height 19
